Goal: Transaction & Acquisition: Purchase product/service

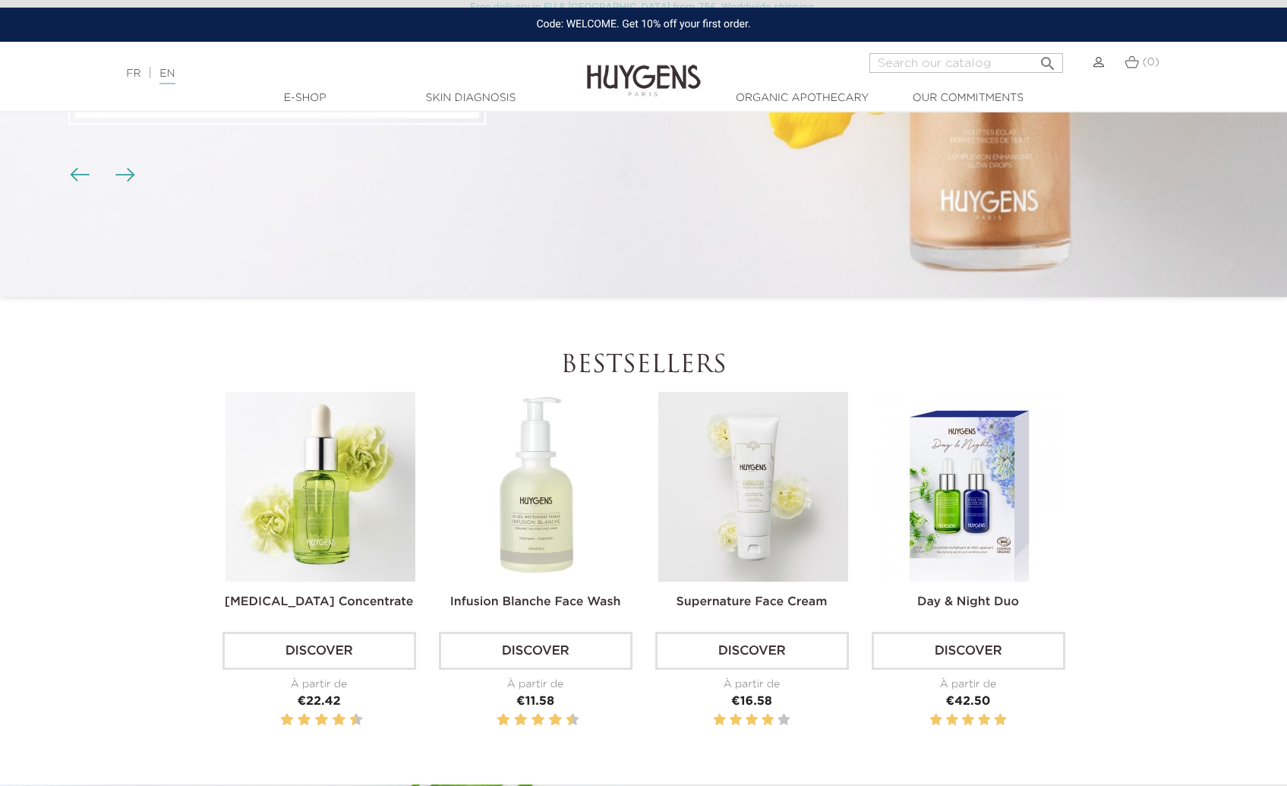
scroll to position [563, 0]
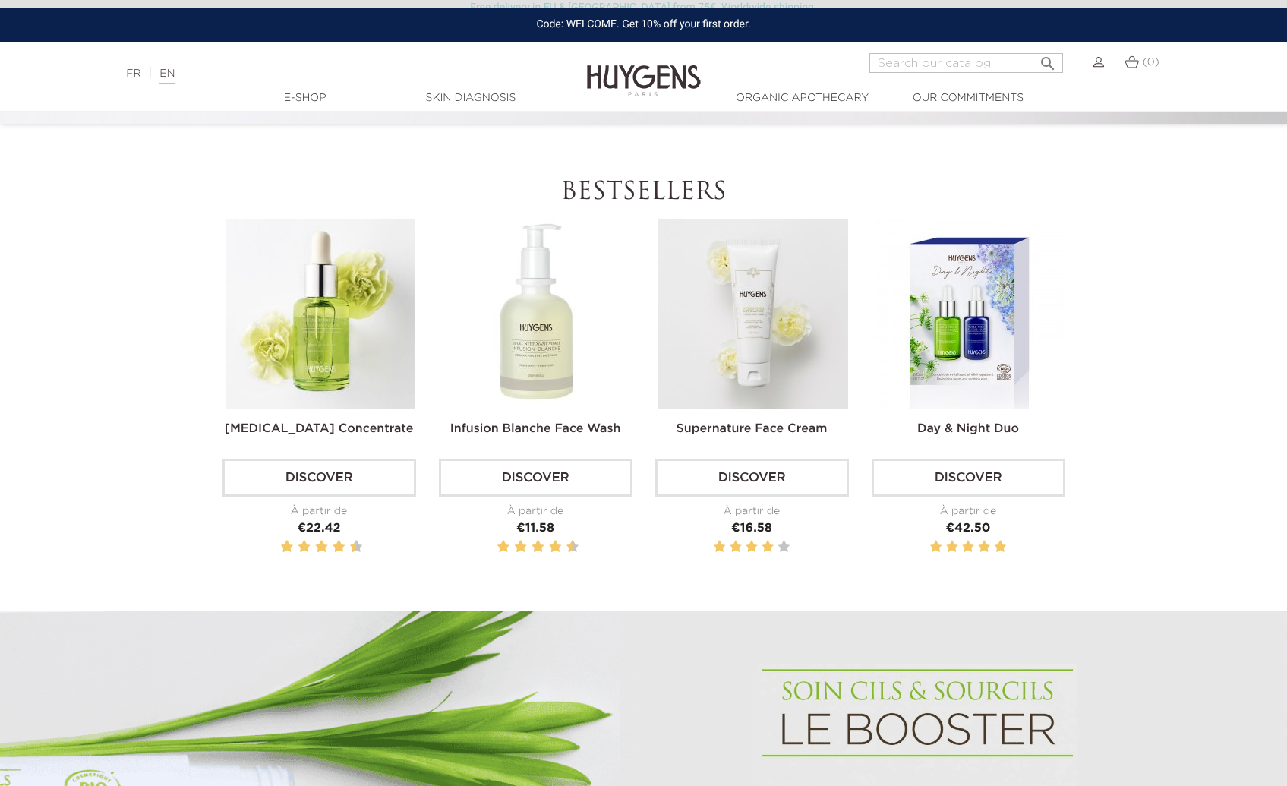
click at [254, 359] on img at bounding box center [321, 314] width 190 height 190
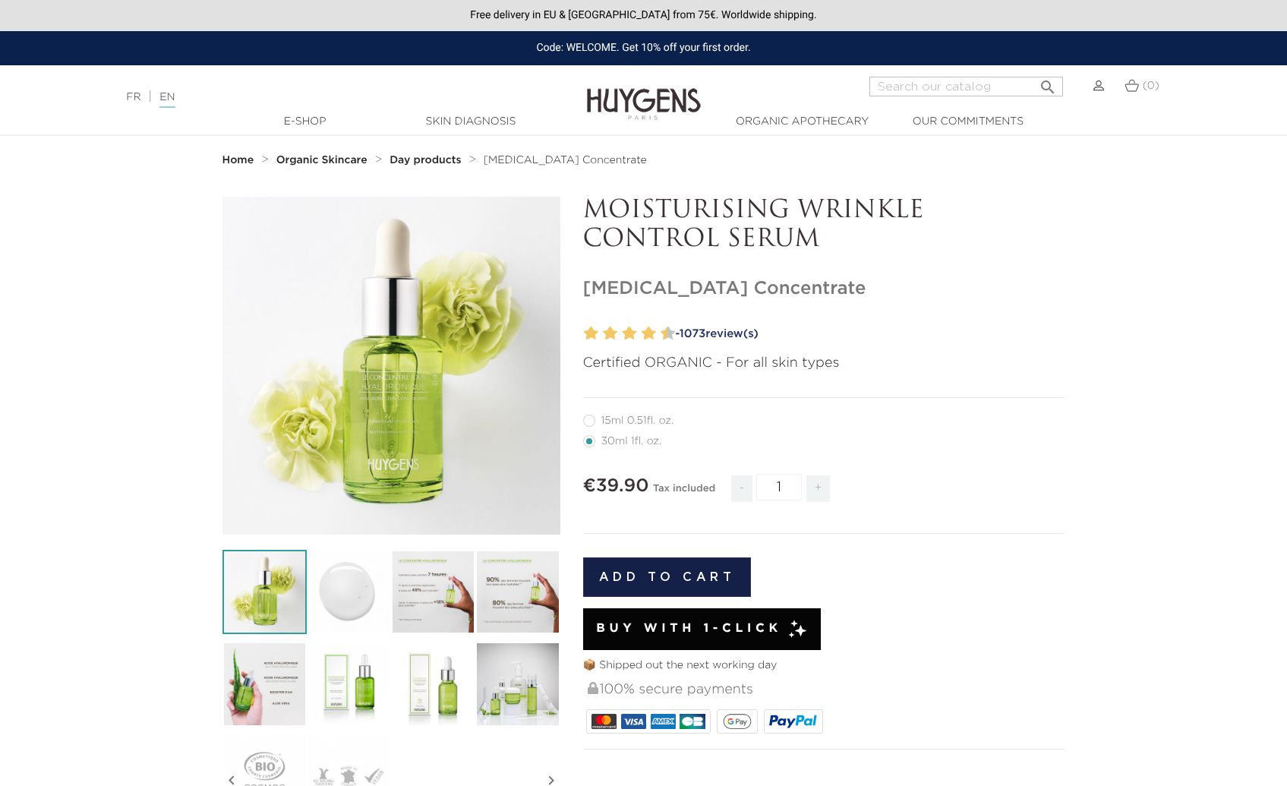
click at [662, 415] on label12"] "15ml 0.51fl. oz." at bounding box center [637, 421] width 109 height 12
radio input "true"
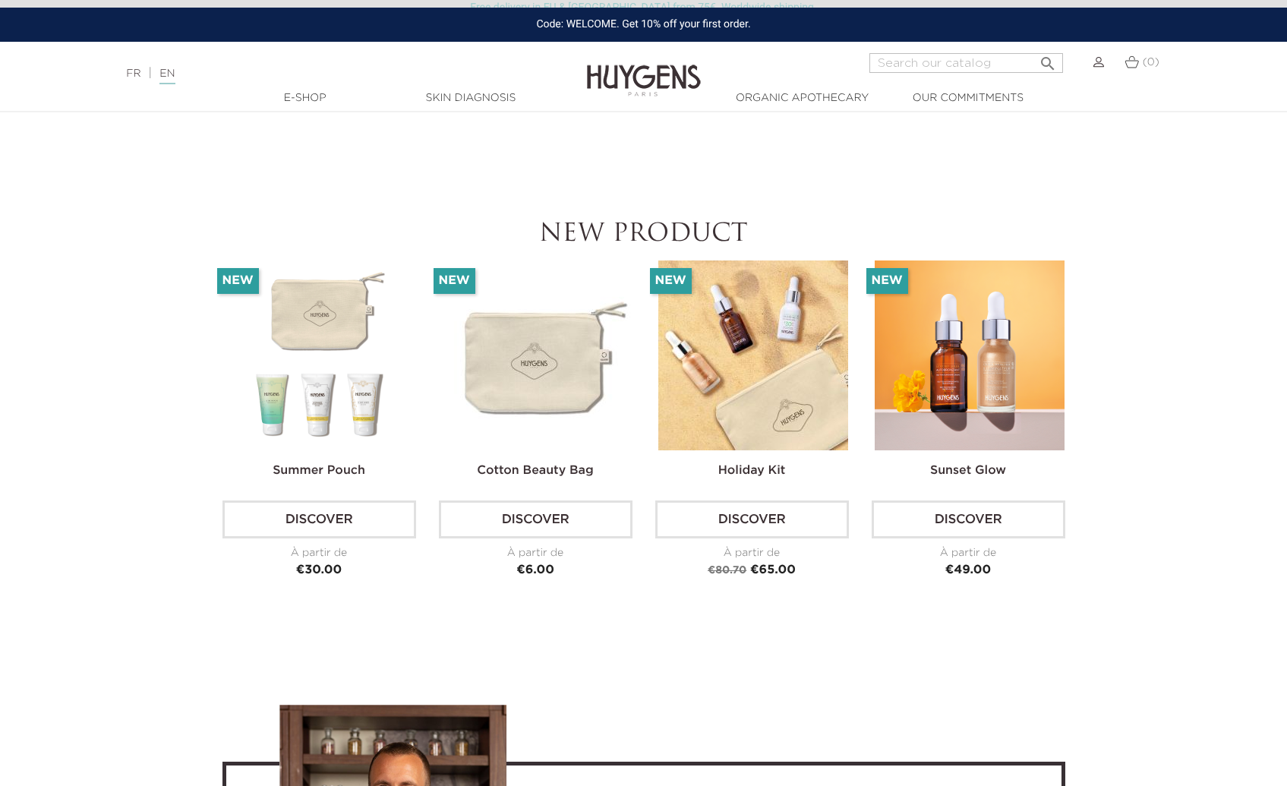
scroll to position [3685, 0]
